Goal: Check status

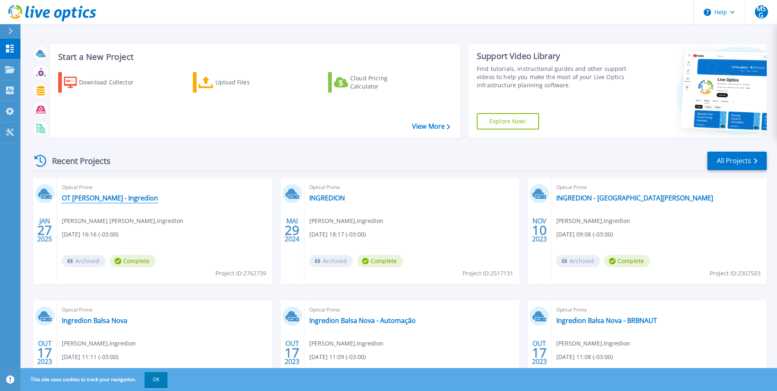
click at [121, 201] on link "OT [PERSON_NAME] - Ingredion" at bounding box center [110, 198] width 96 height 8
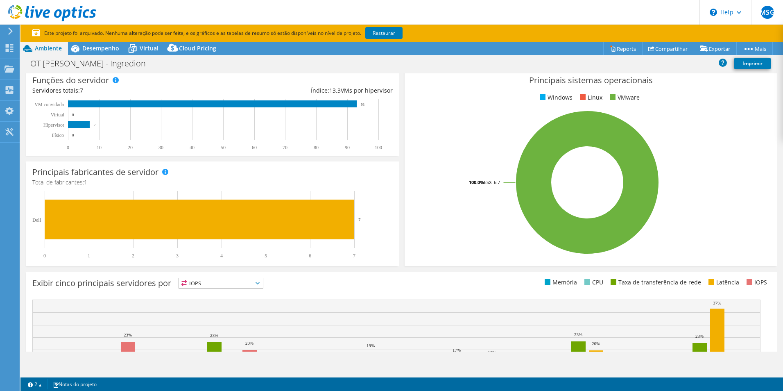
select select "SouthAmerica"
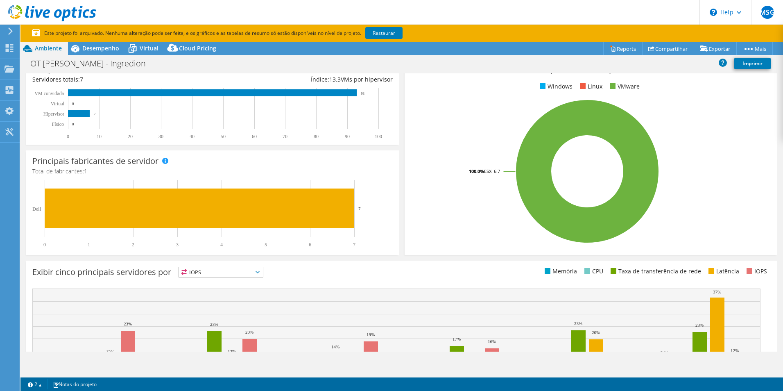
select select "BRL"
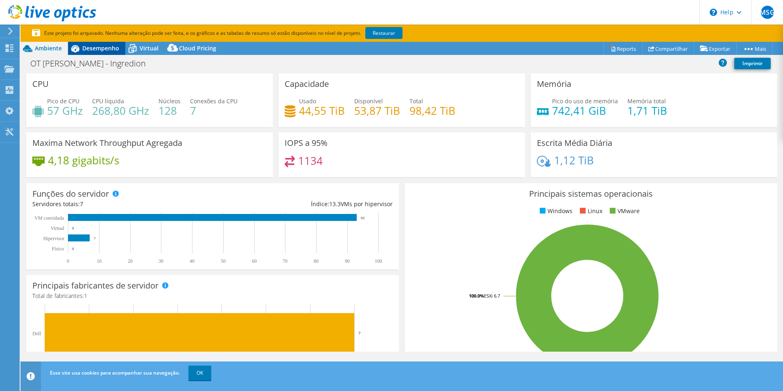
click at [96, 48] on span "Desempenho" at bounding box center [100, 48] width 37 height 8
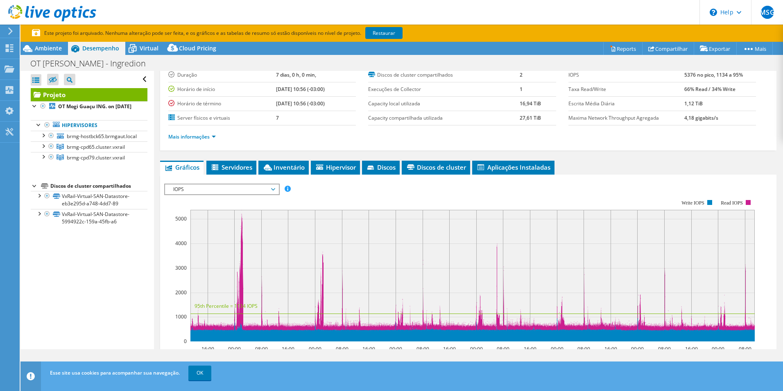
scroll to position [82, 0]
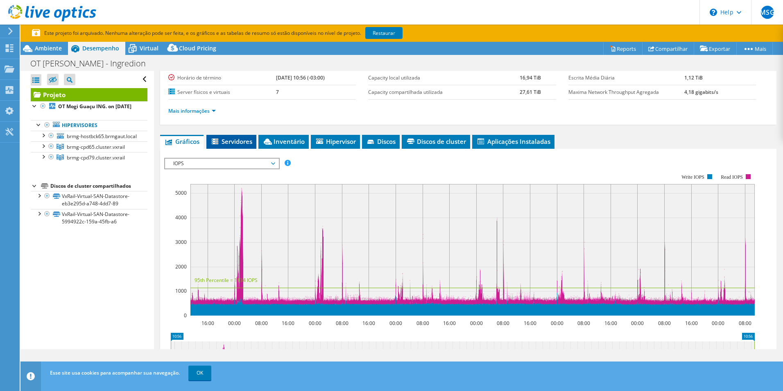
click at [232, 143] on span "Servidores" at bounding box center [231, 141] width 42 height 8
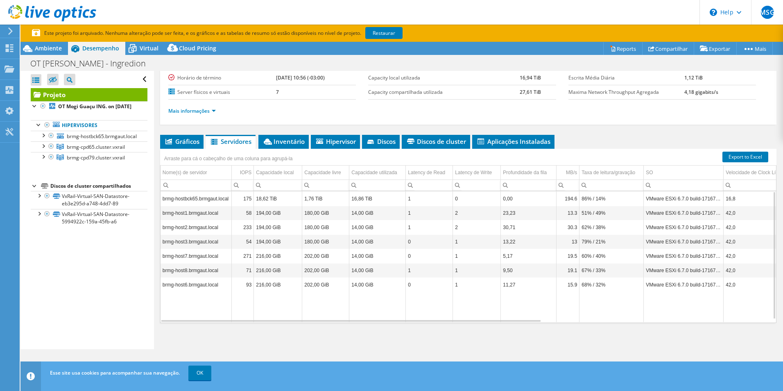
click at [199, 197] on td "brmg-hostbck65.brmgaut.local" at bounding box center [195, 198] width 71 height 14
click at [73, 140] on span "brmg-hostbck65.brmgaut.local" at bounding box center [102, 136] width 70 height 7
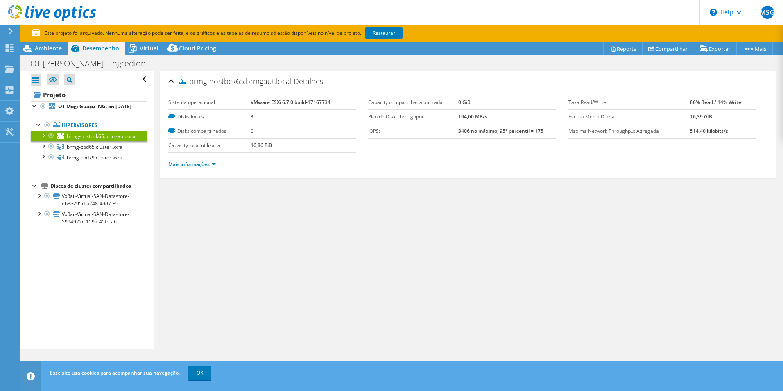
click at [212, 167] on li "Mais informações" at bounding box center [194, 164] width 52 height 9
click at [212, 165] on link "Mais informações" at bounding box center [191, 163] width 47 height 7
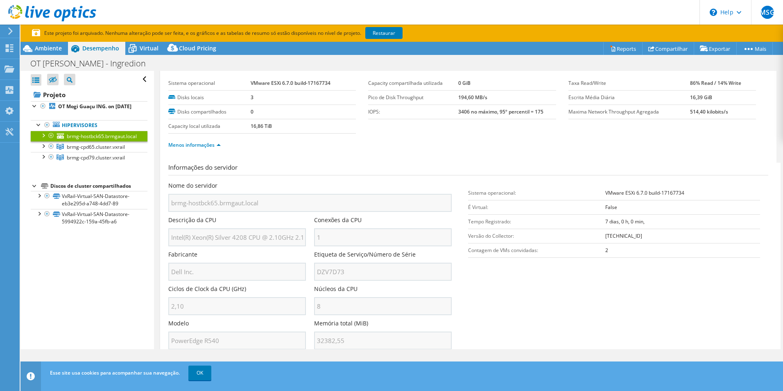
scroll to position [20, 0]
click at [42, 139] on div at bounding box center [43, 135] width 8 height 8
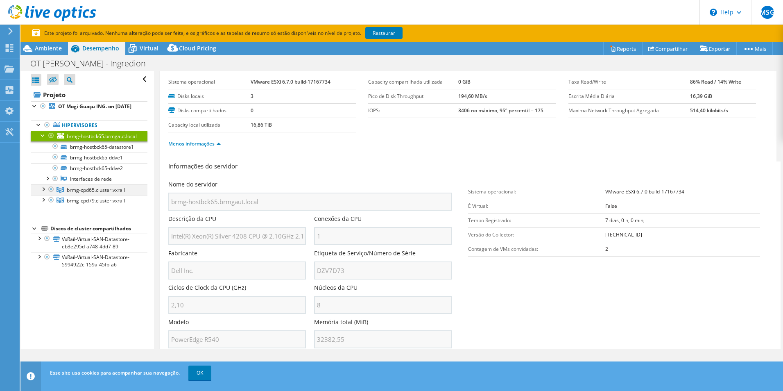
click at [44, 192] on div at bounding box center [43, 188] width 8 height 8
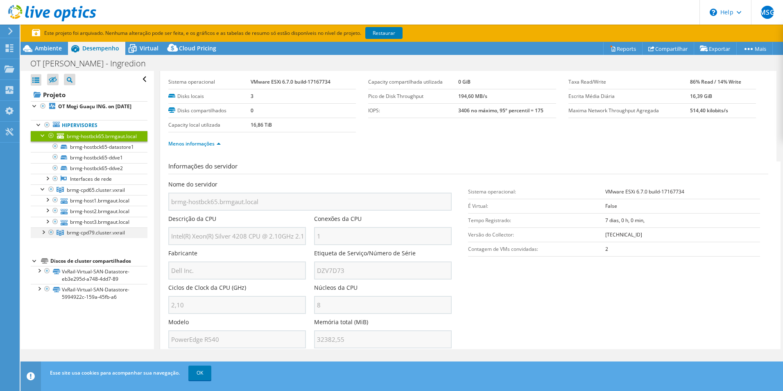
click at [43, 235] on div at bounding box center [43, 231] width 8 height 8
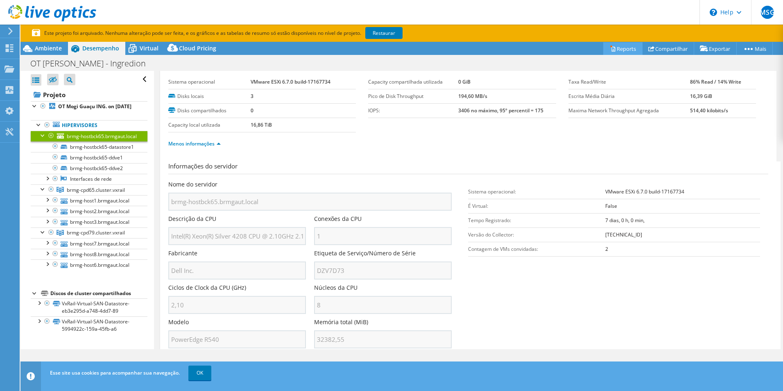
click at [623, 46] on link "Reports" at bounding box center [622, 48] width 39 height 13
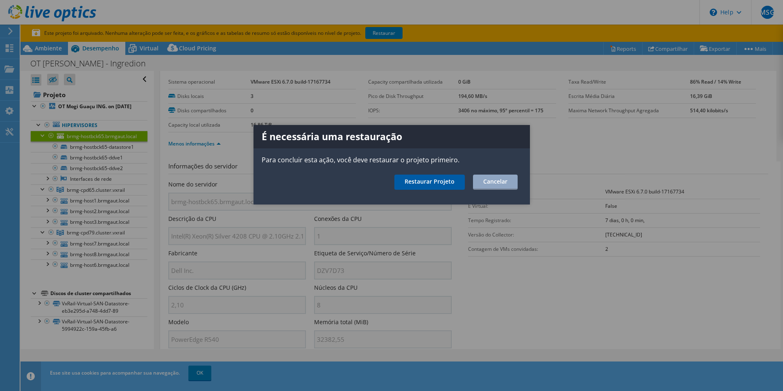
click at [434, 177] on link "Restaurar Projeto" at bounding box center [429, 181] width 70 height 15
